Goal: Transaction & Acquisition: Book appointment/travel/reservation

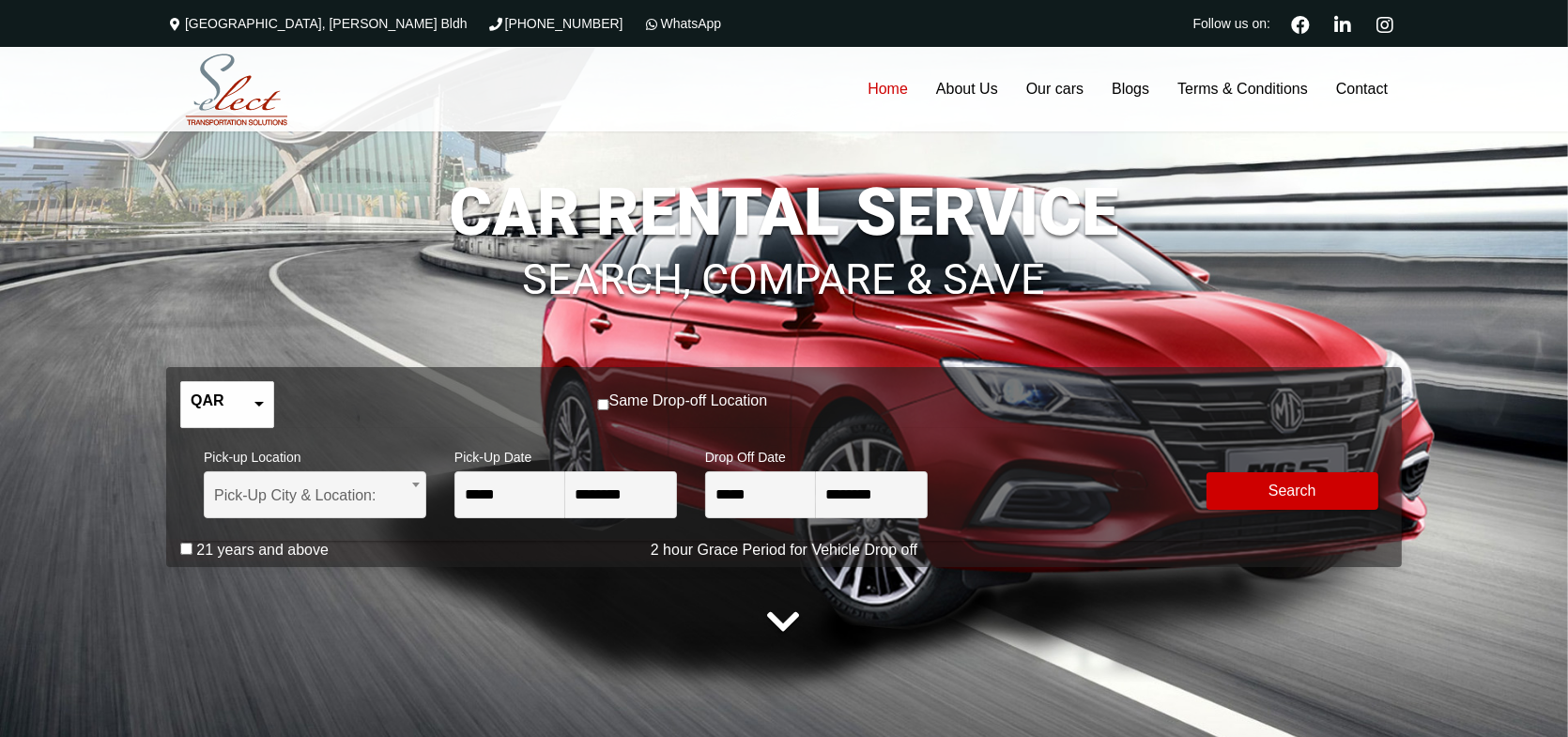
click at [469, 206] on h1 "CAR RENTAL SERVICE" at bounding box center [784, 211] width 1236 height 66
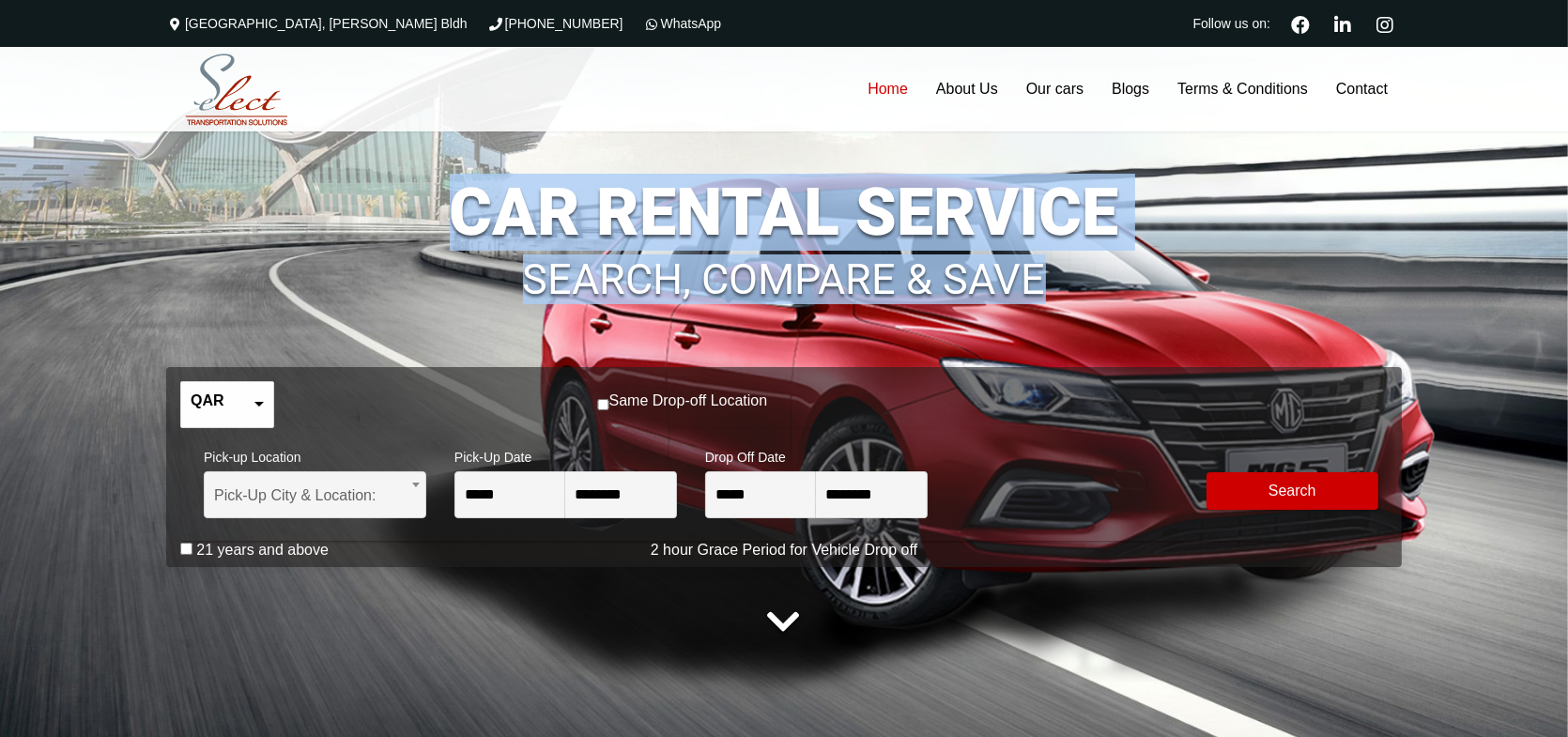
drag, startPoint x: 443, startPoint y: 209, endPoint x: 1103, endPoint y: 248, distance: 661.2
click at [1103, 248] on div "**********" at bounding box center [784, 398] width 1236 height 570
copy div "CAR RENTAL SERVICE SEARCH, COMPARE & SAVE"
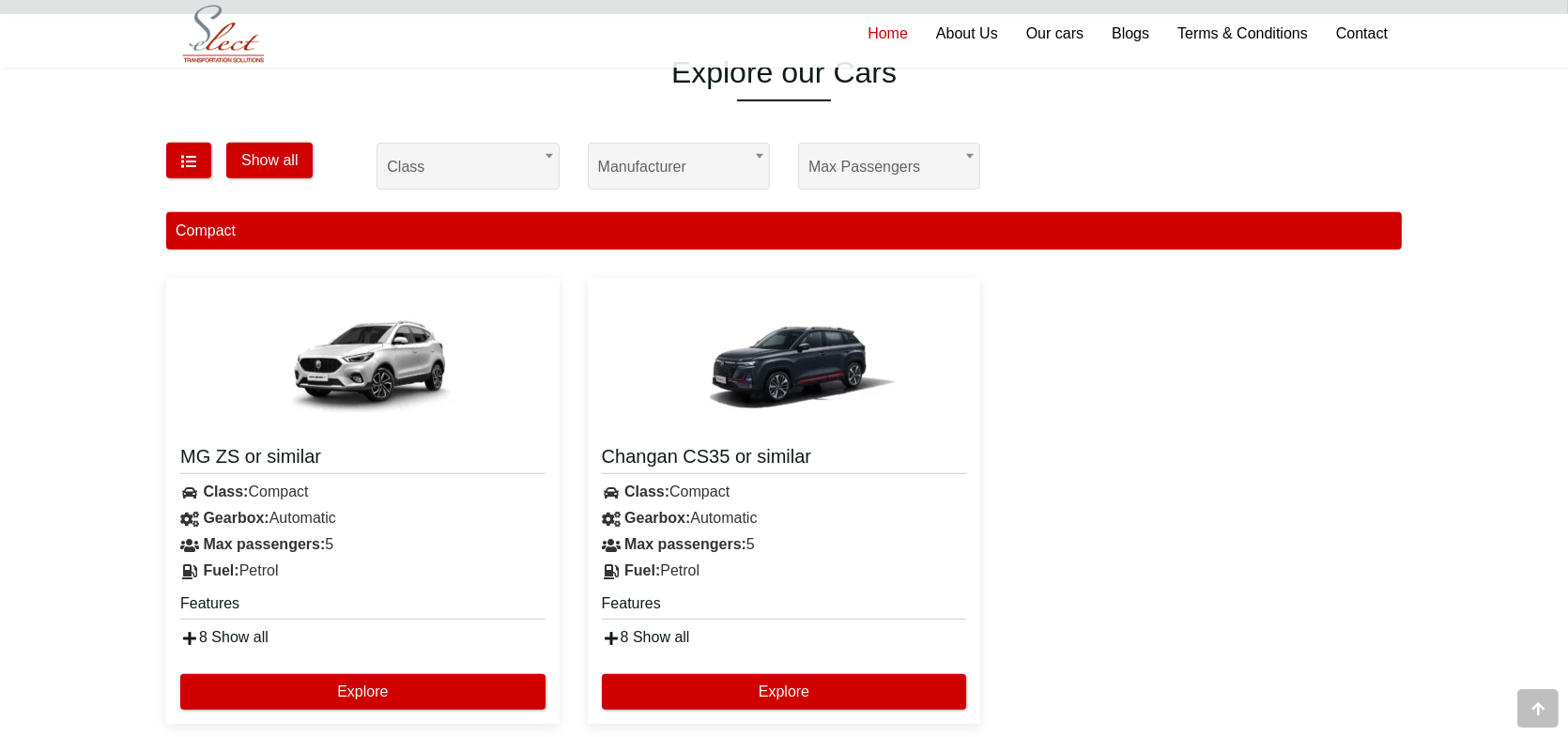
scroll to position [940, 0]
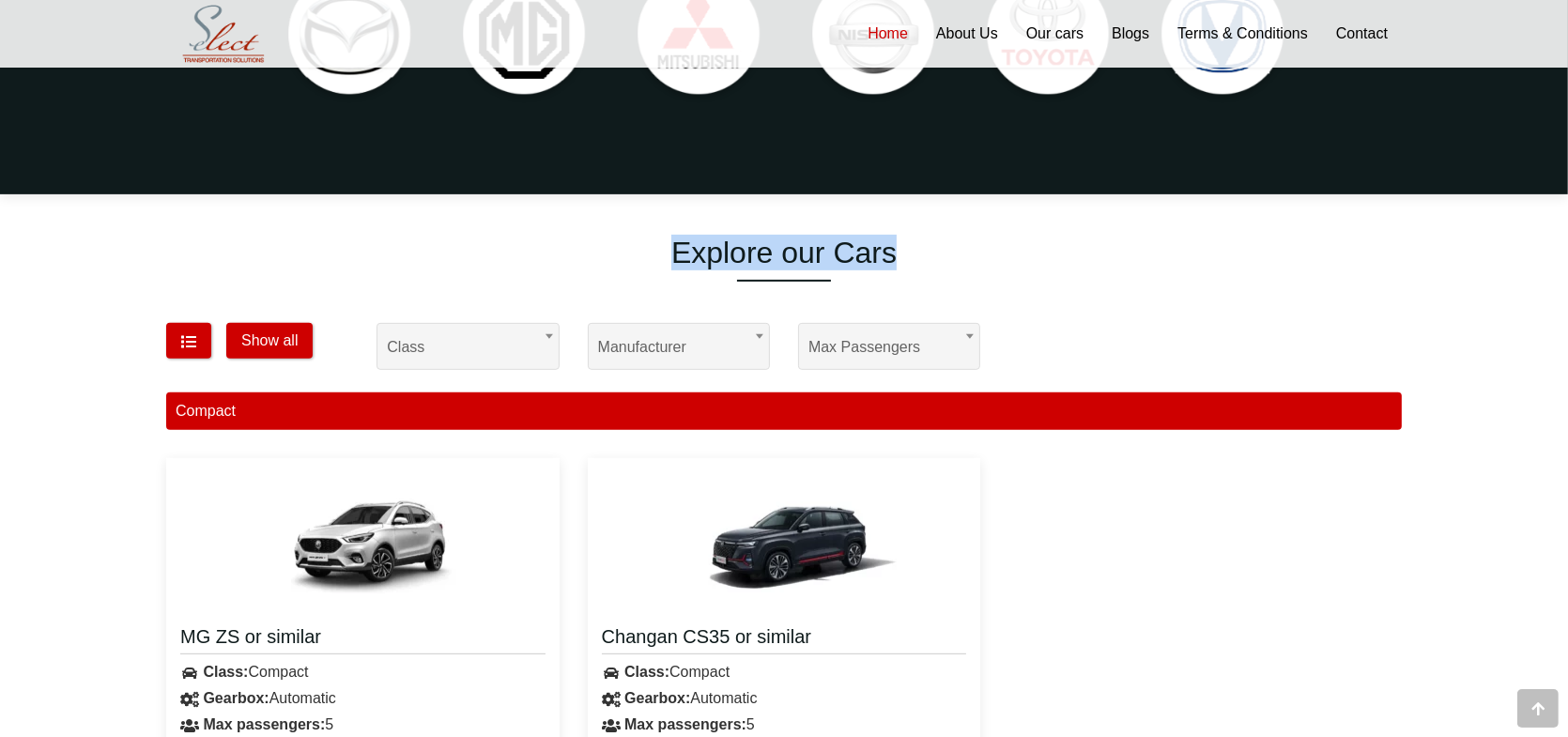
drag, startPoint x: 671, startPoint y: 247, endPoint x: 893, endPoint y: 250, distance: 222.0
click at [893, 250] on h1 "Explore our Cars" at bounding box center [784, 253] width 1236 height 35
copy h1 "Explore our Cars"
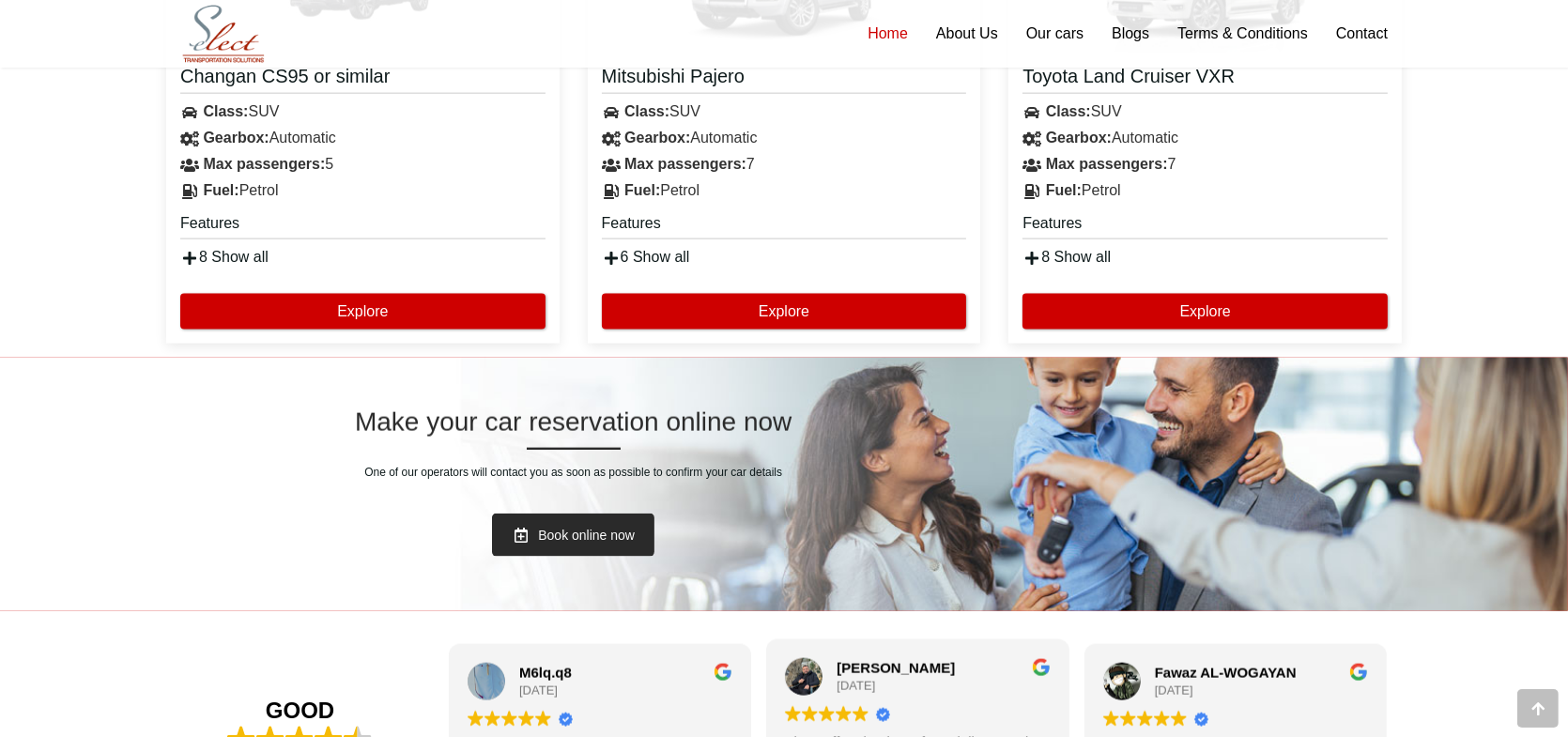
scroll to position [2818, 0]
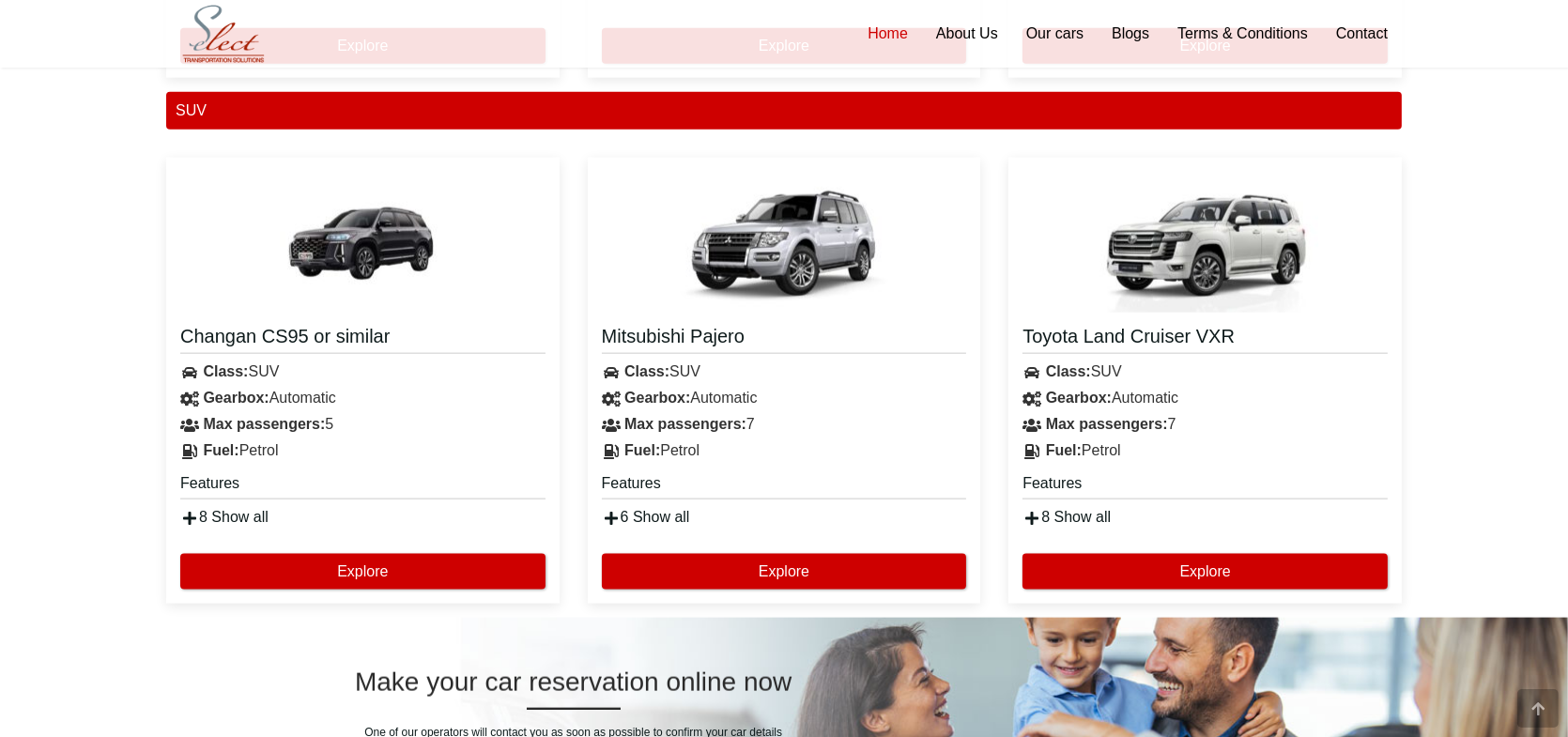
click at [666, 523] on div "6 Show all" at bounding box center [785, 517] width 393 height 26
click at [666, 522] on link "6 Show all" at bounding box center [646, 517] width 88 height 16
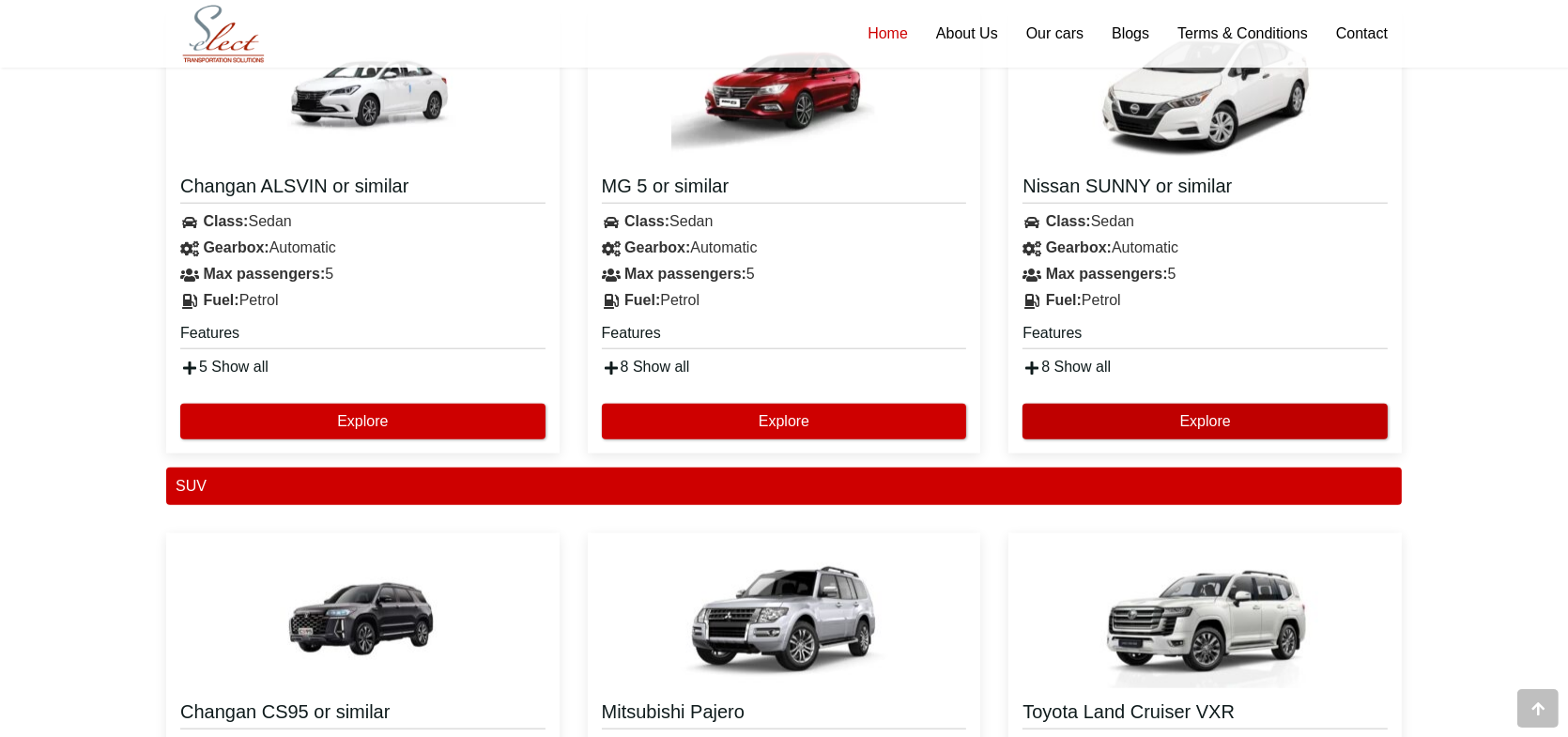
click at [1264, 432] on button "Explore" at bounding box center [1205, 422] width 365 height 35
